Goal: Navigation & Orientation: Find specific page/section

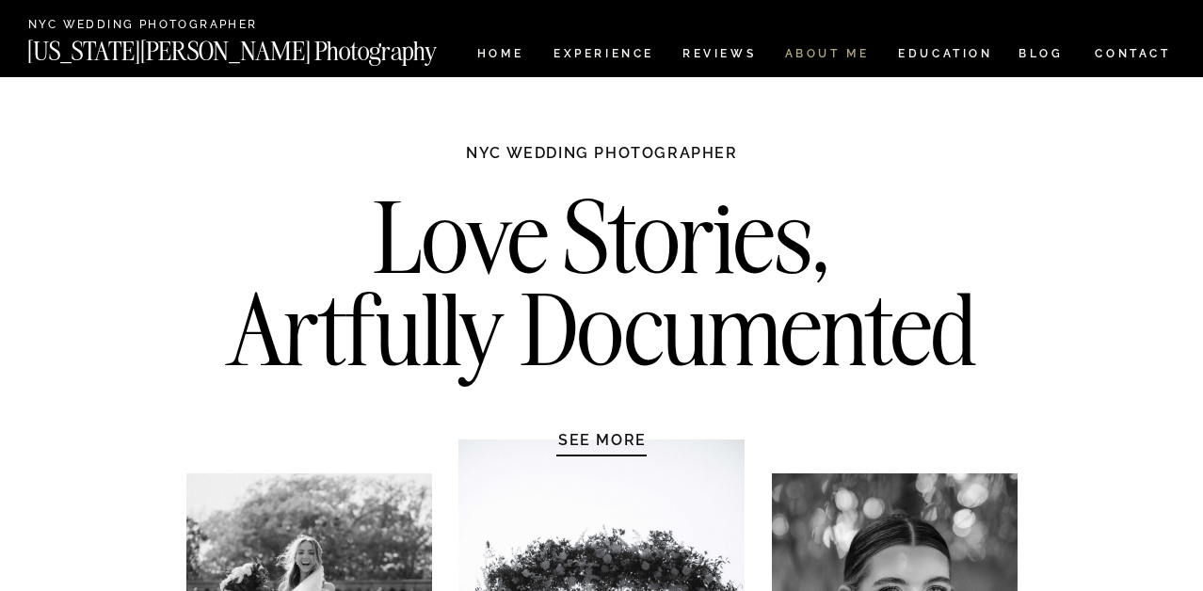
click at [835, 53] on nav "ABOUT ME" at bounding box center [827, 56] width 86 height 16
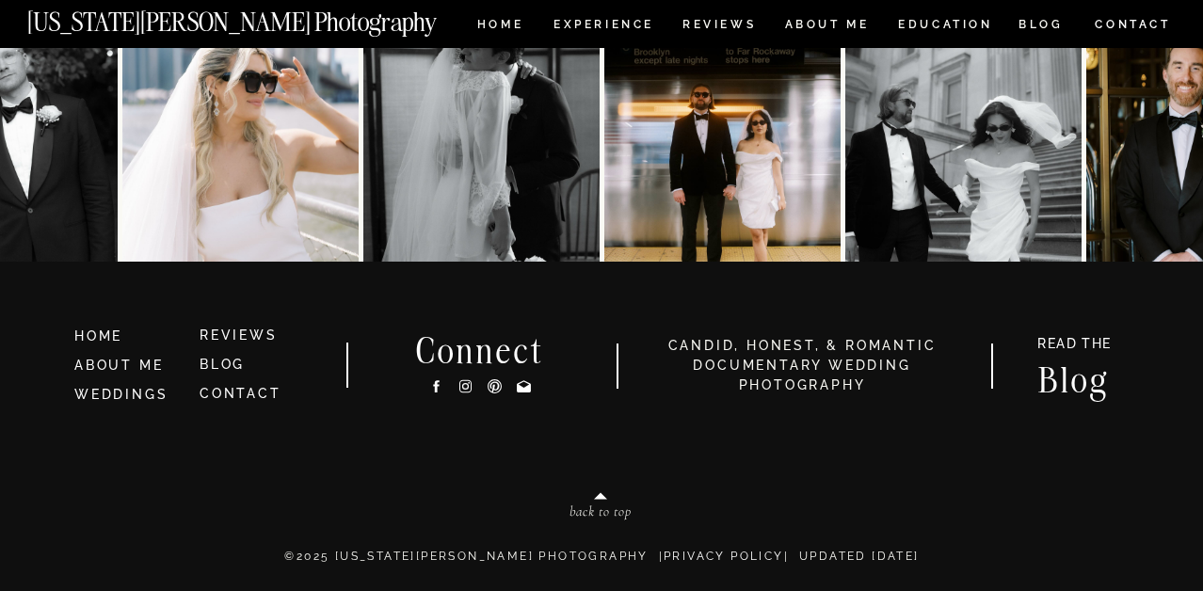
scroll to position [4272, 0]
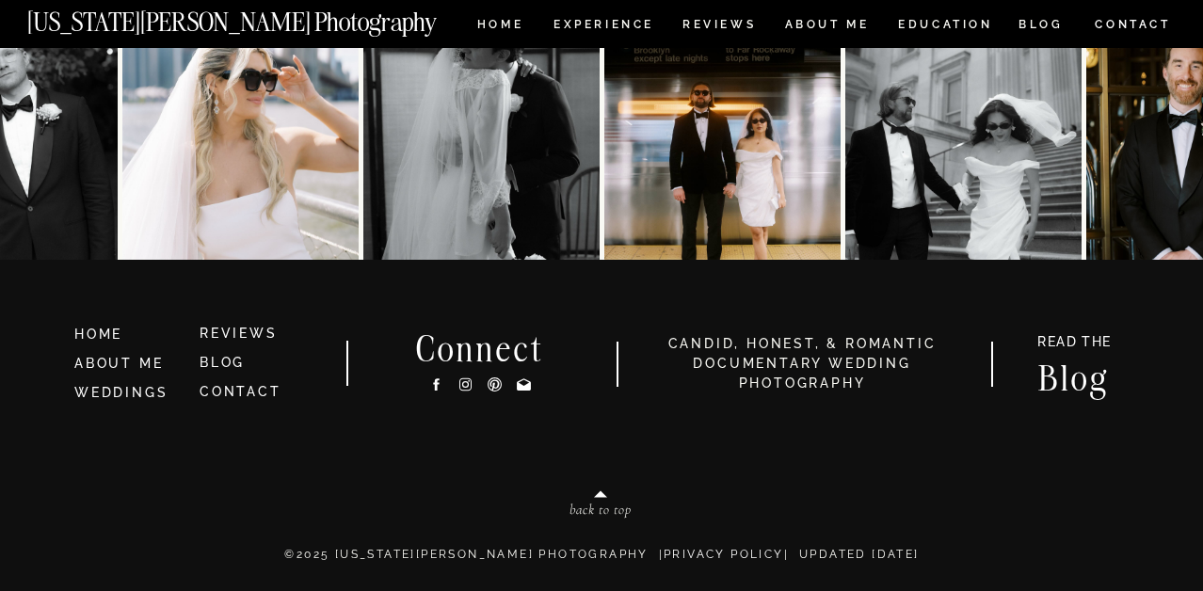
click at [491, 18] on nav "[US_STATE][PERSON_NAME] Photography" at bounding box center [263, 17] width 473 height 16
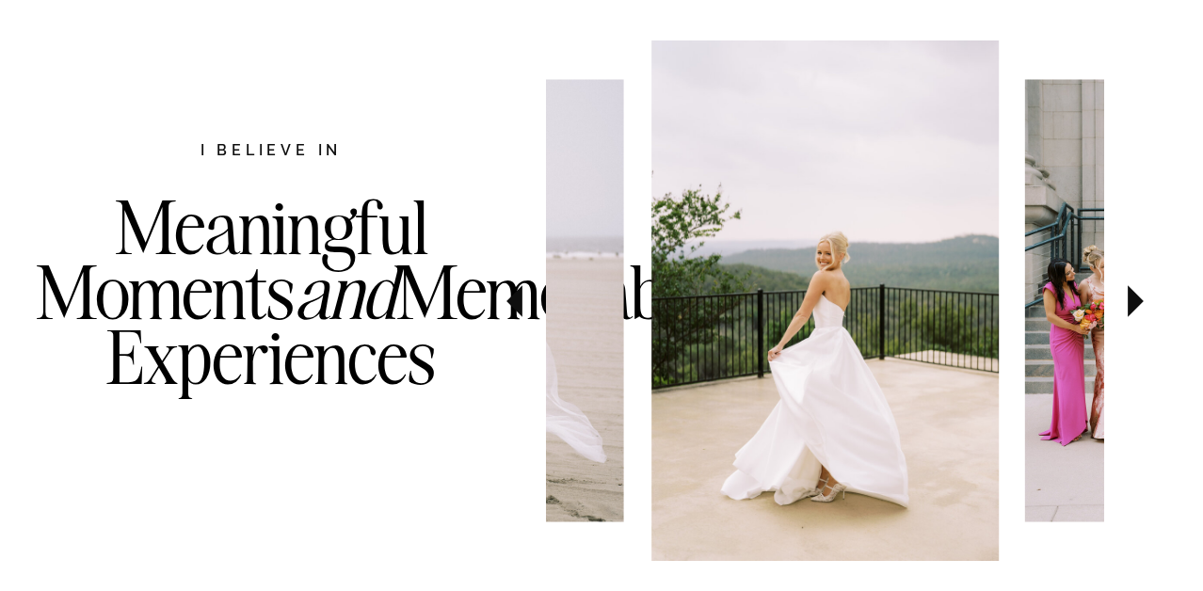
scroll to position [976, 0]
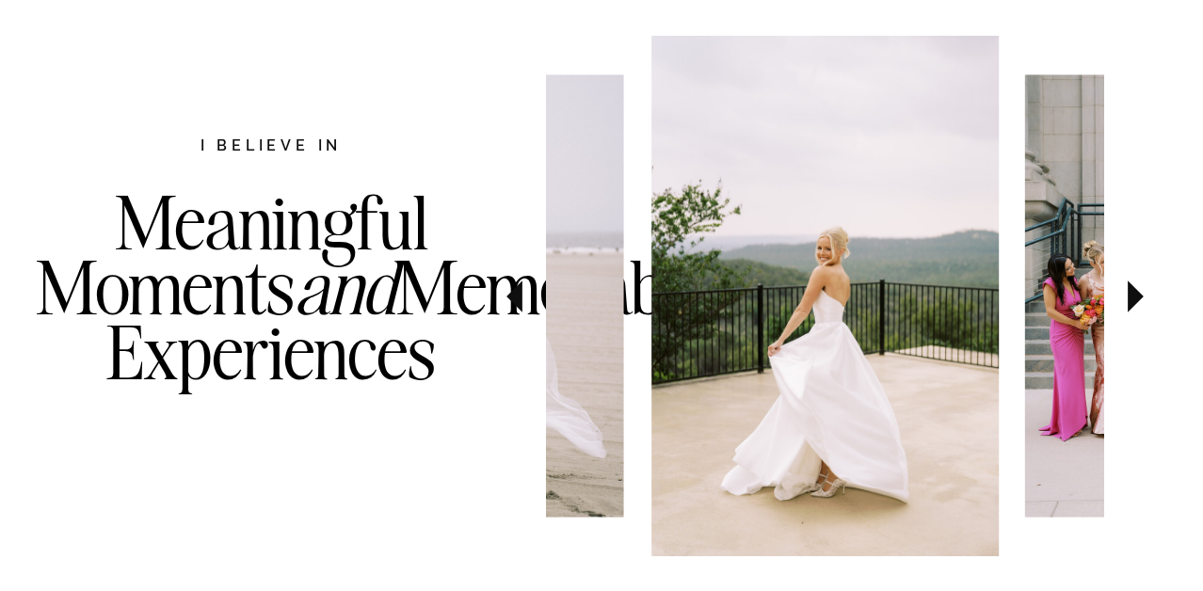
click at [1132, 301] on icon at bounding box center [1136, 297] width 16 height 32
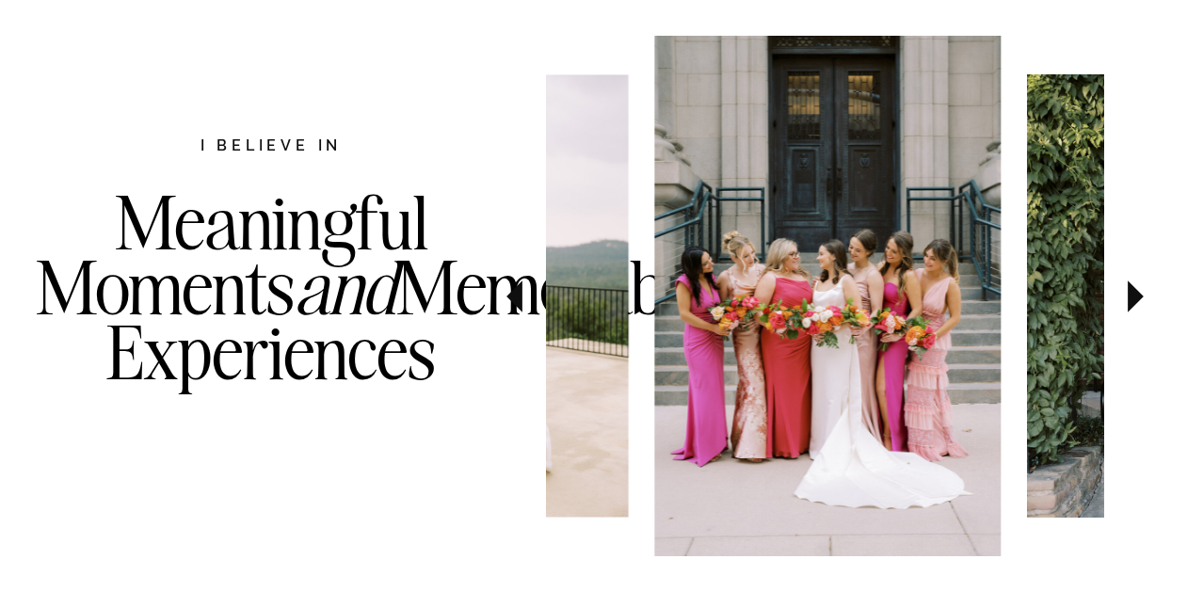
click at [1132, 301] on icon at bounding box center [1136, 297] width 16 height 32
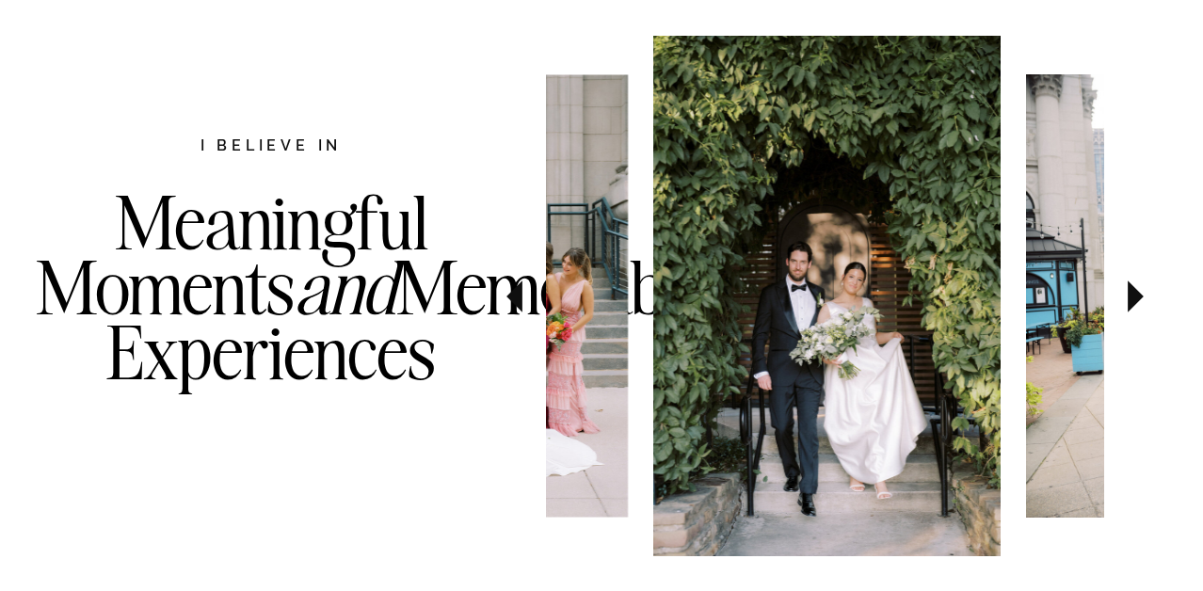
click at [1132, 301] on icon at bounding box center [1136, 297] width 16 height 32
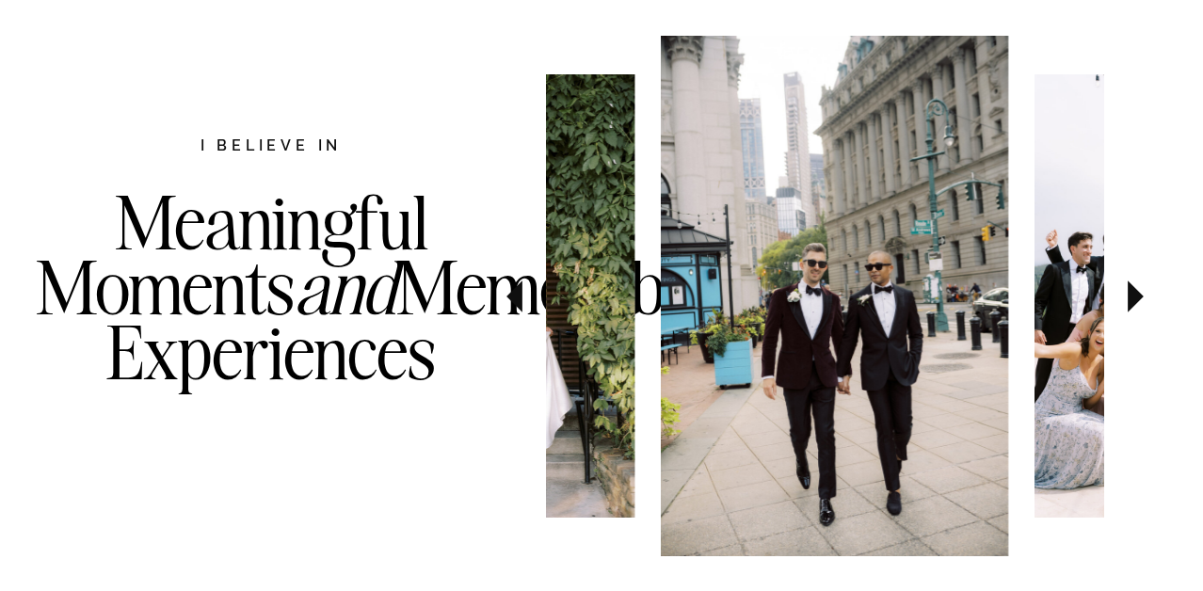
click at [1132, 301] on icon at bounding box center [1136, 297] width 16 height 32
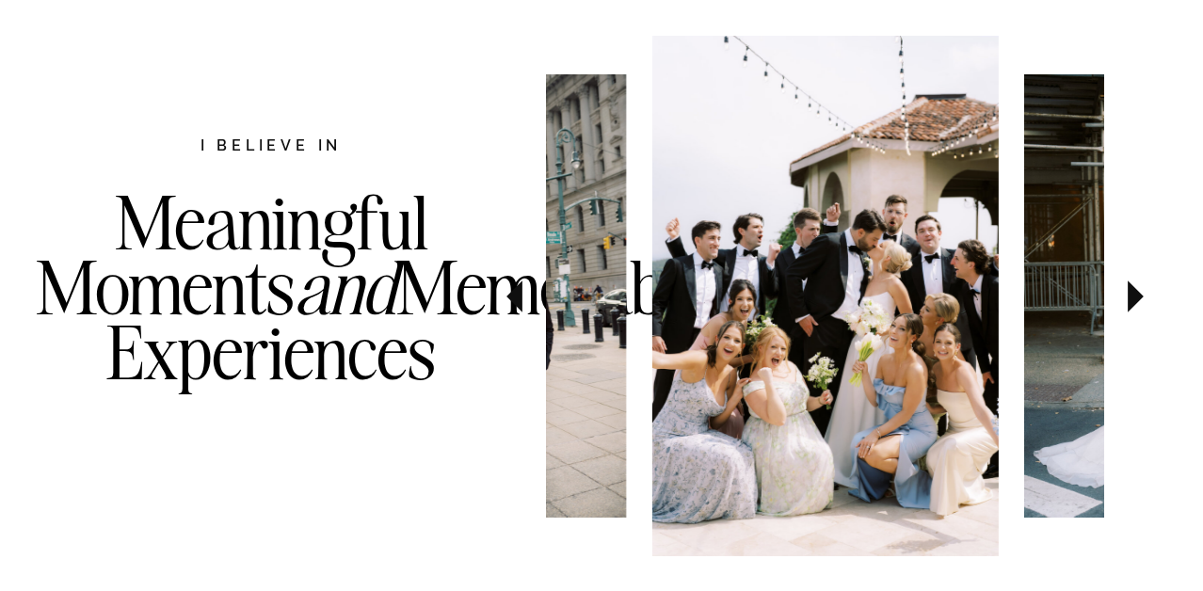
click at [1132, 301] on icon at bounding box center [1136, 297] width 16 height 32
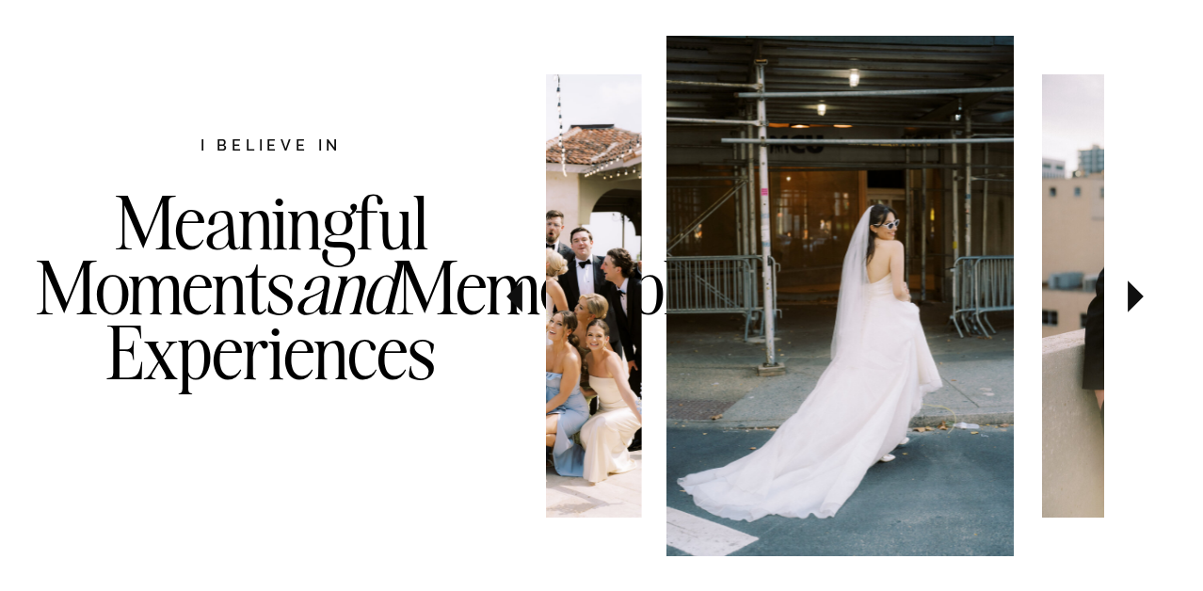
click at [1132, 301] on icon at bounding box center [1136, 297] width 16 height 32
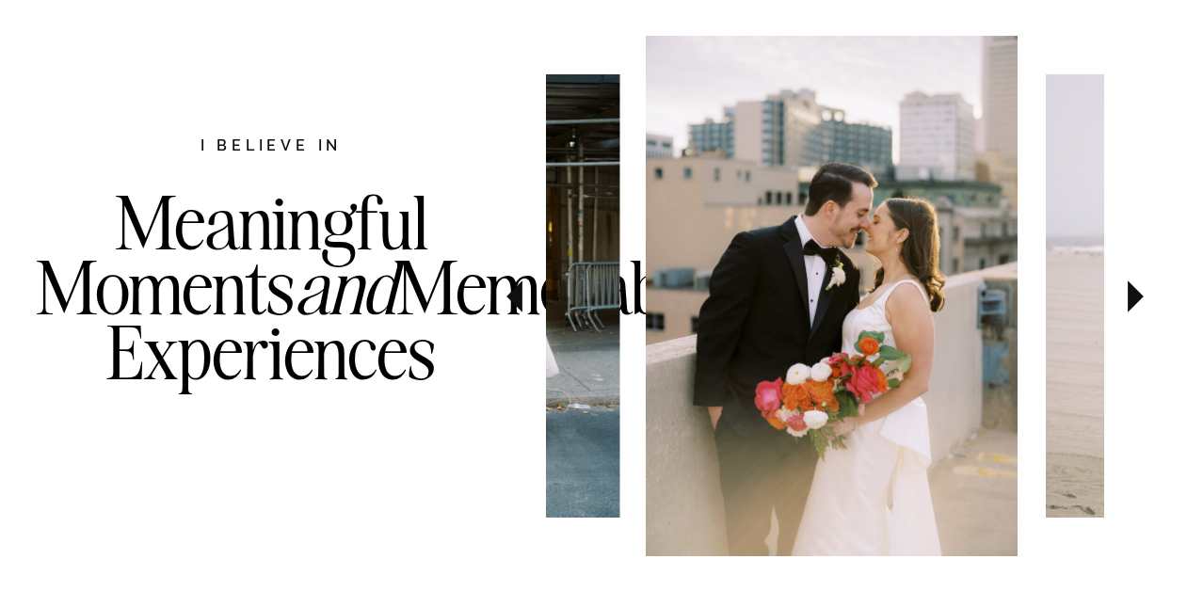
click at [1132, 301] on icon at bounding box center [1136, 297] width 16 height 32
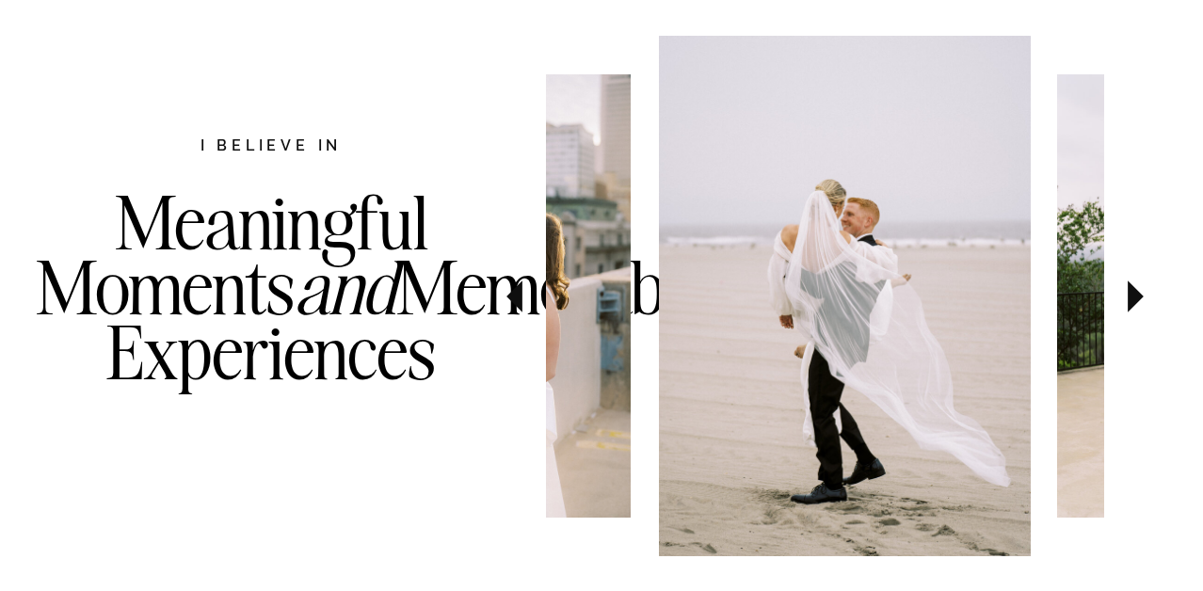
click at [1132, 301] on icon at bounding box center [1136, 297] width 16 height 32
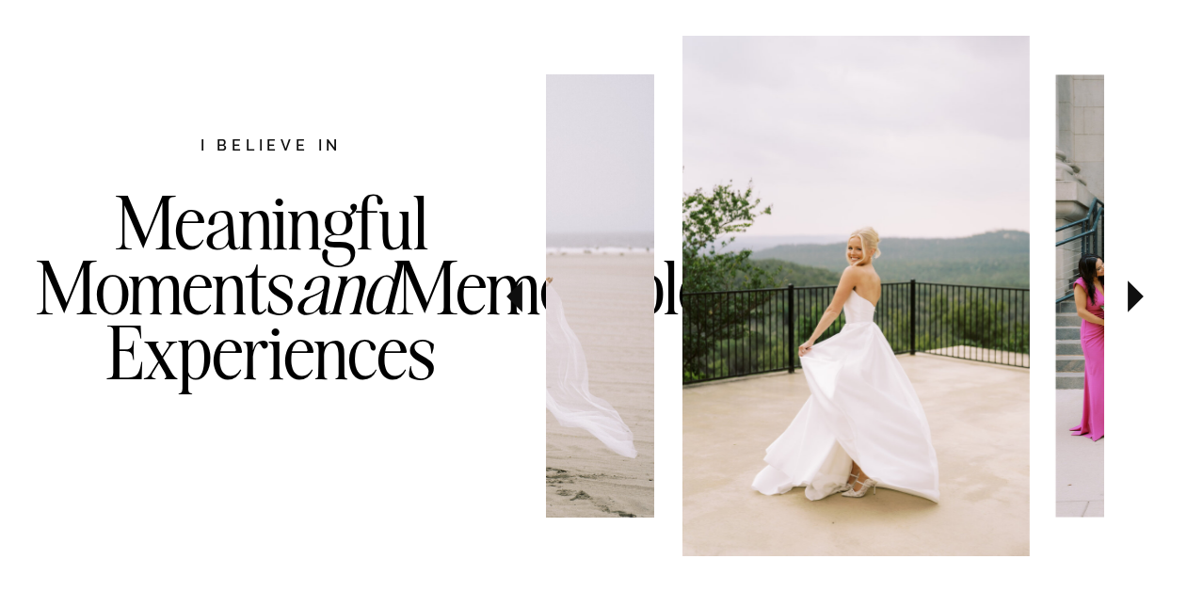
click at [1132, 301] on icon at bounding box center [1136, 297] width 16 height 32
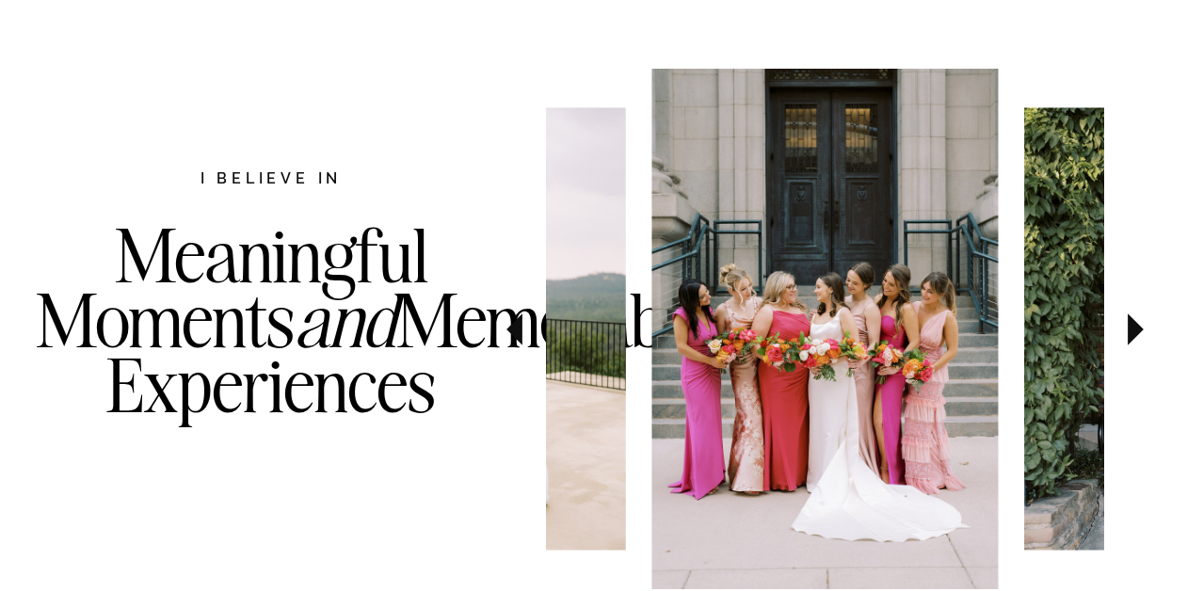
scroll to position [0, 0]
